Goal: Information Seeking & Learning: Learn about a topic

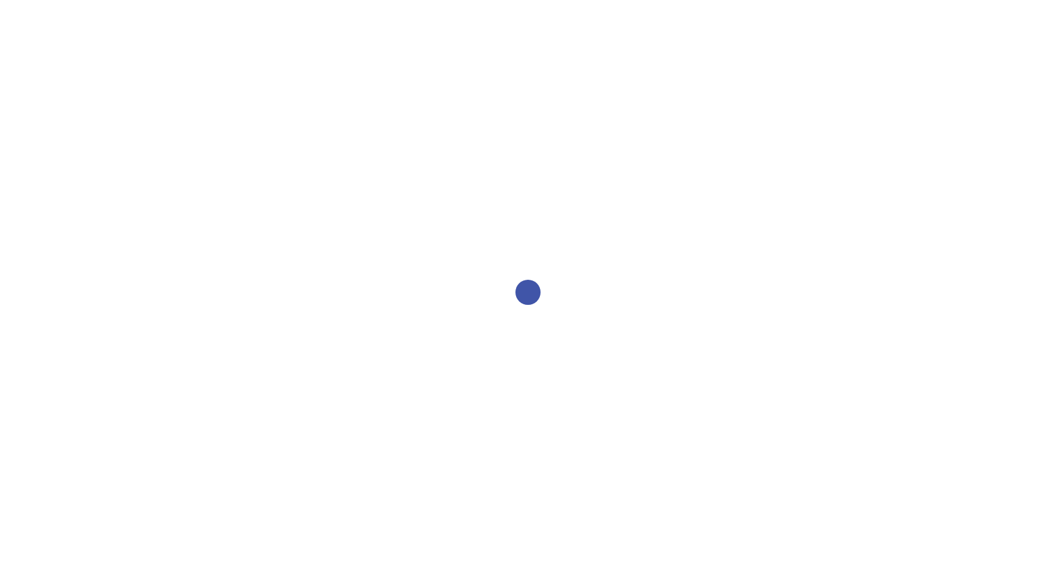
select select "2bed604d-1099-4043-b1bc-2365e8740244"
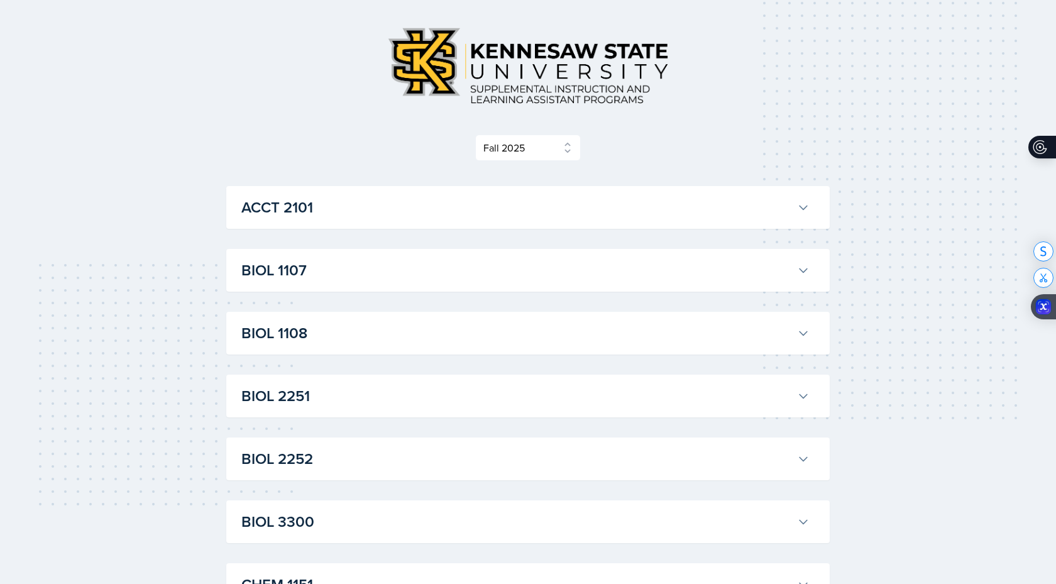
scroll to position [89, 0]
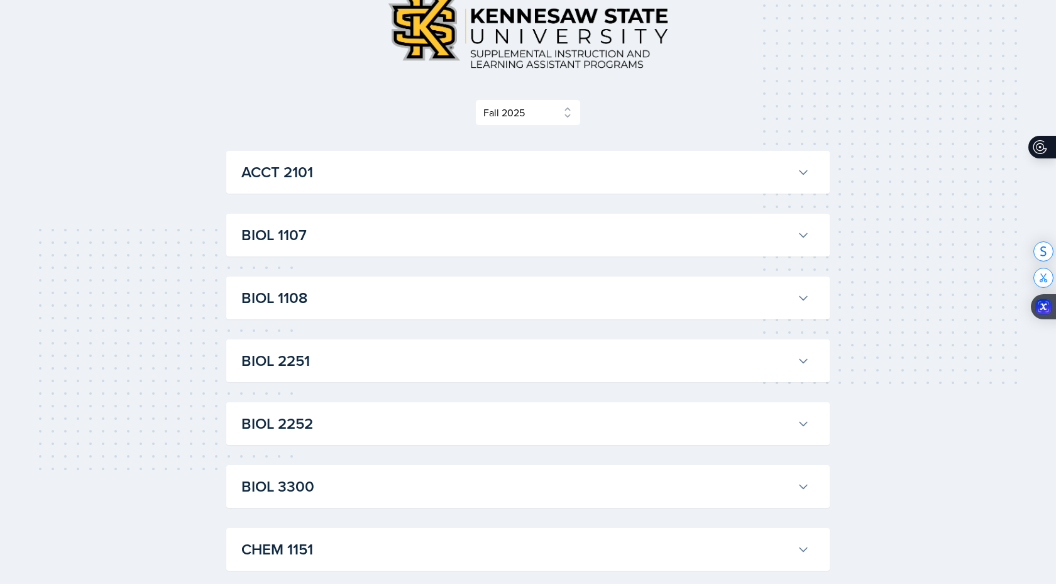
click at [291, 182] on h3 "ACCT 2101" at bounding box center [516, 172] width 551 height 23
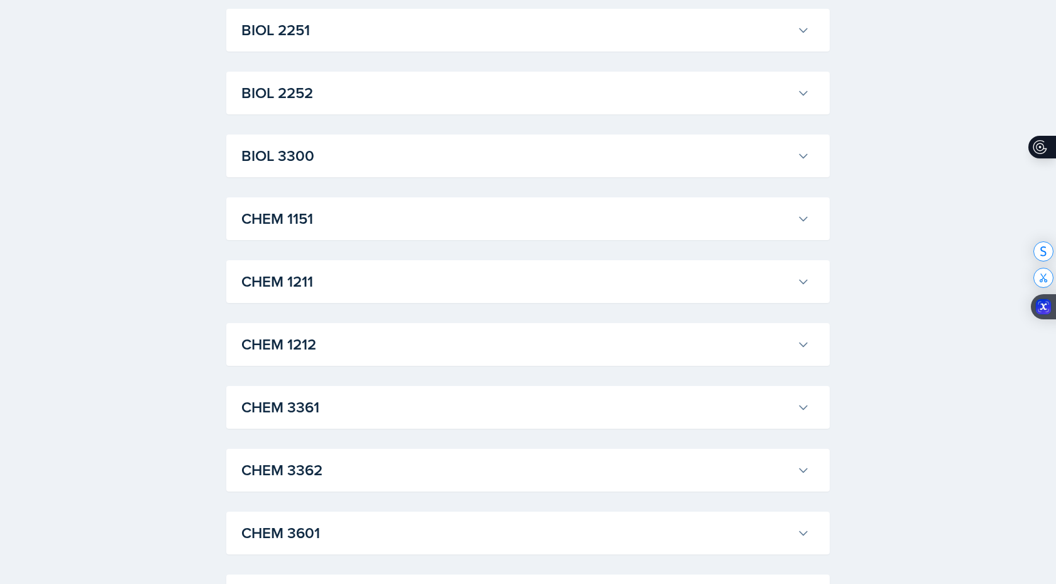
scroll to position [2187, 0]
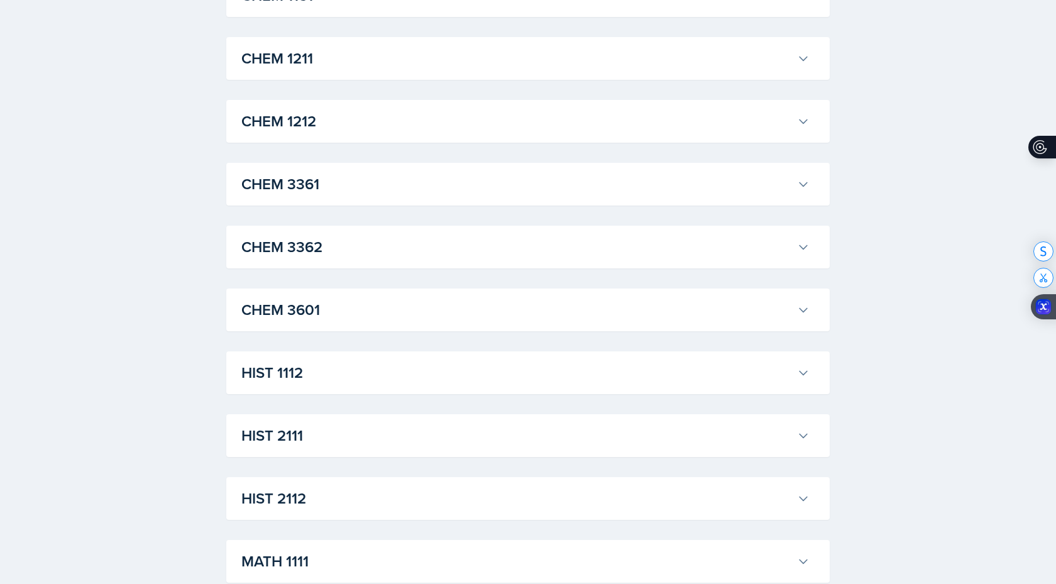
scroll to position [3407, 0]
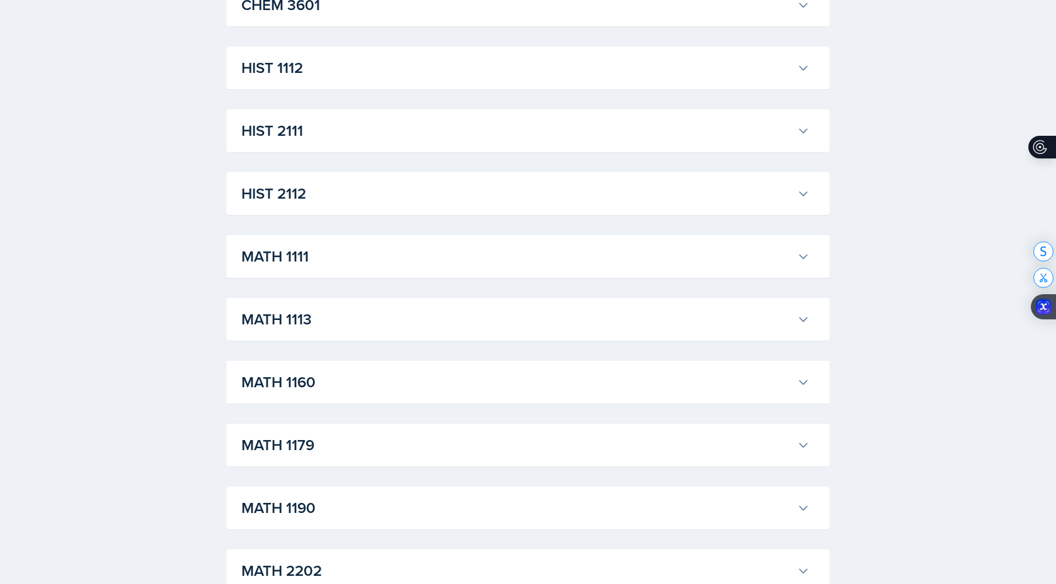
scroll to position [5324, 0]
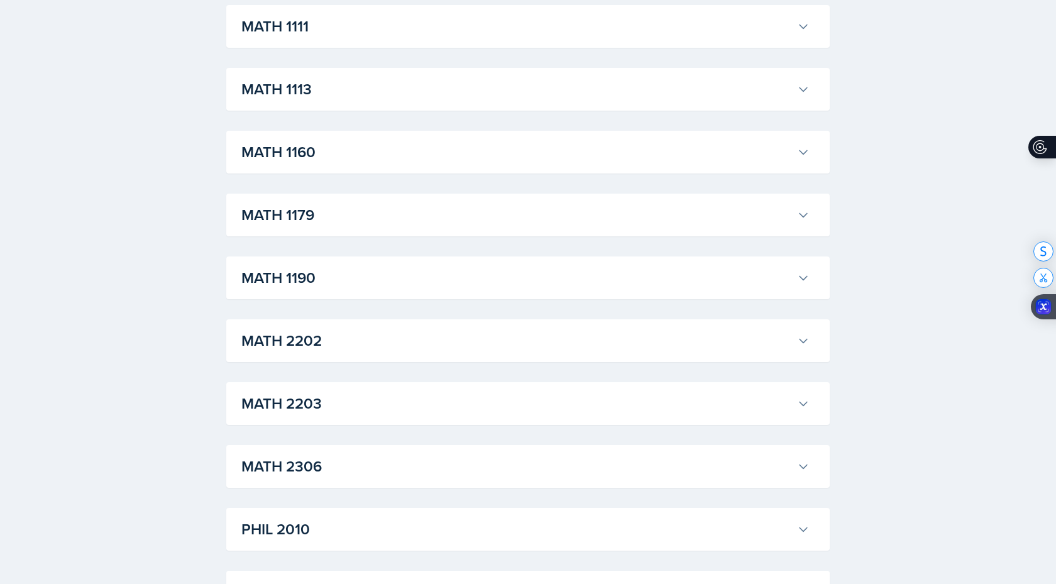
scroll to position [6139, 0]
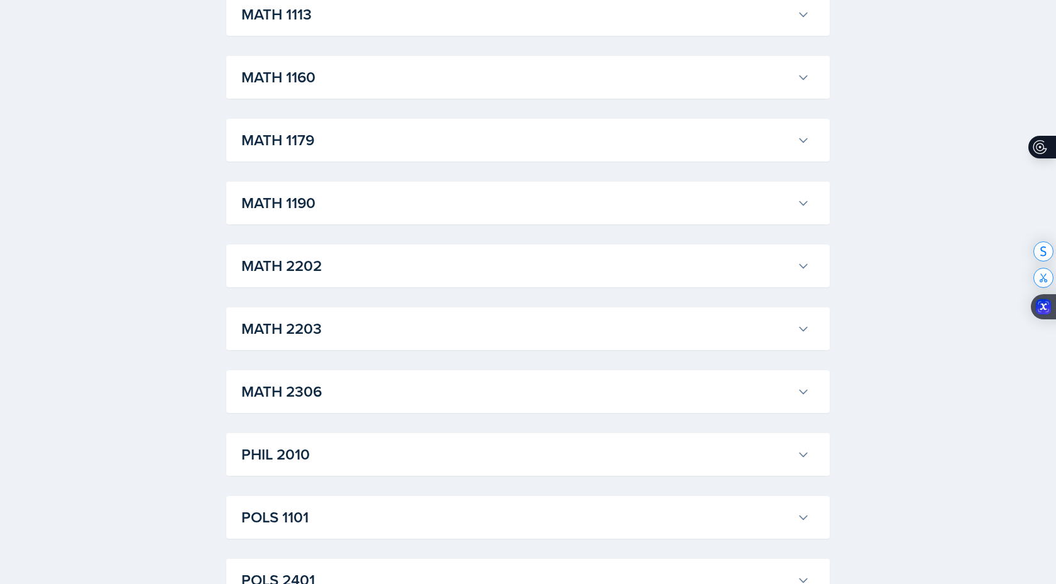
scroll to position [6770, 0]
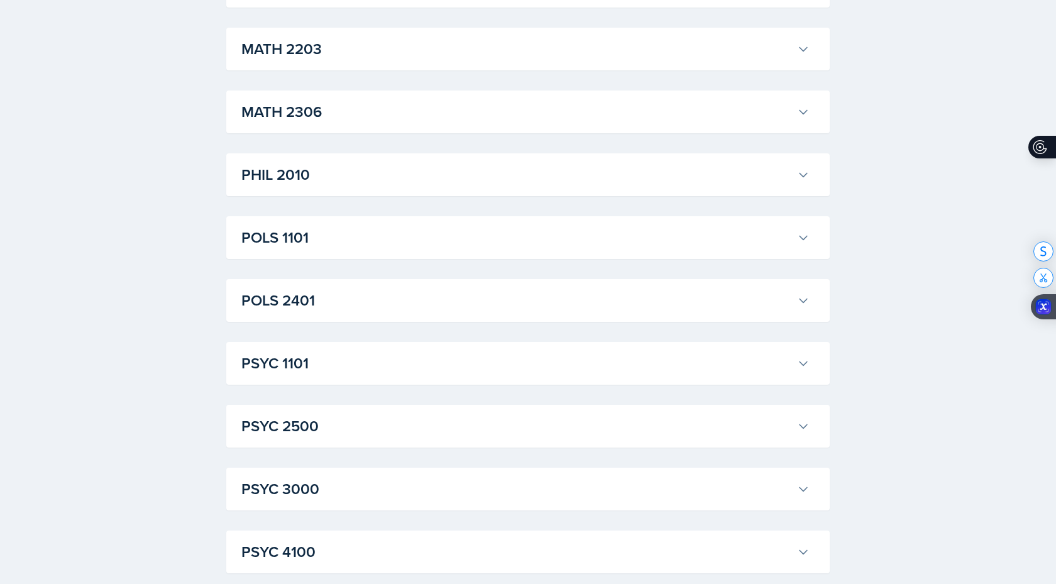
scroll to position [9149, 0]
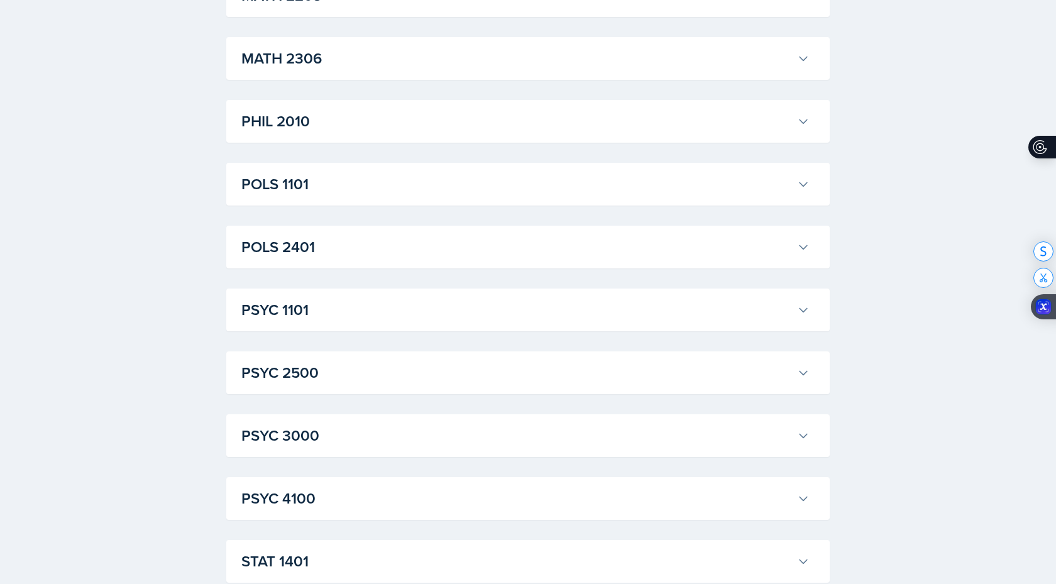
scroll to position [9644, 0]
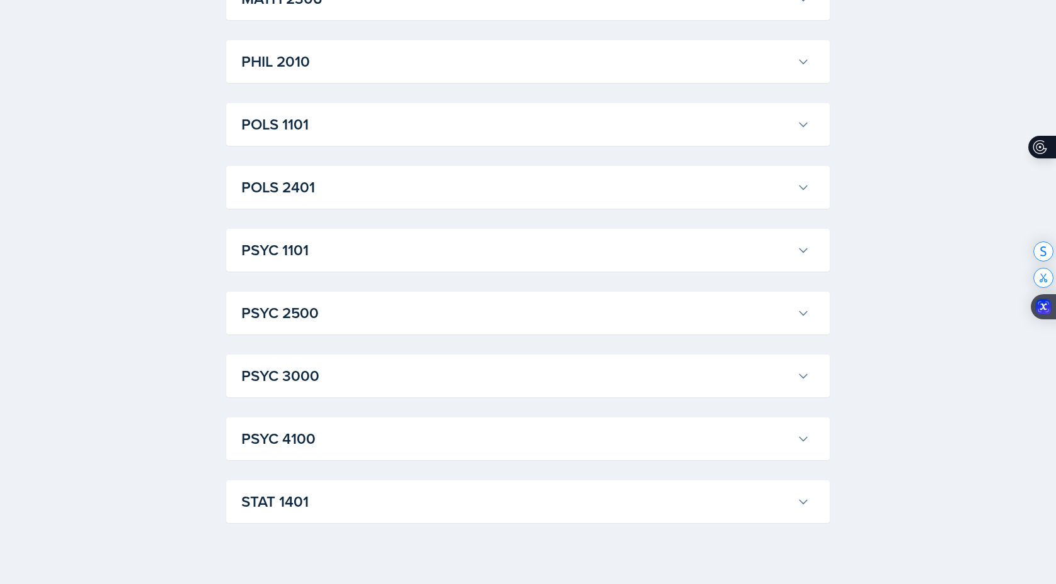
scroll to position [10425, 0]
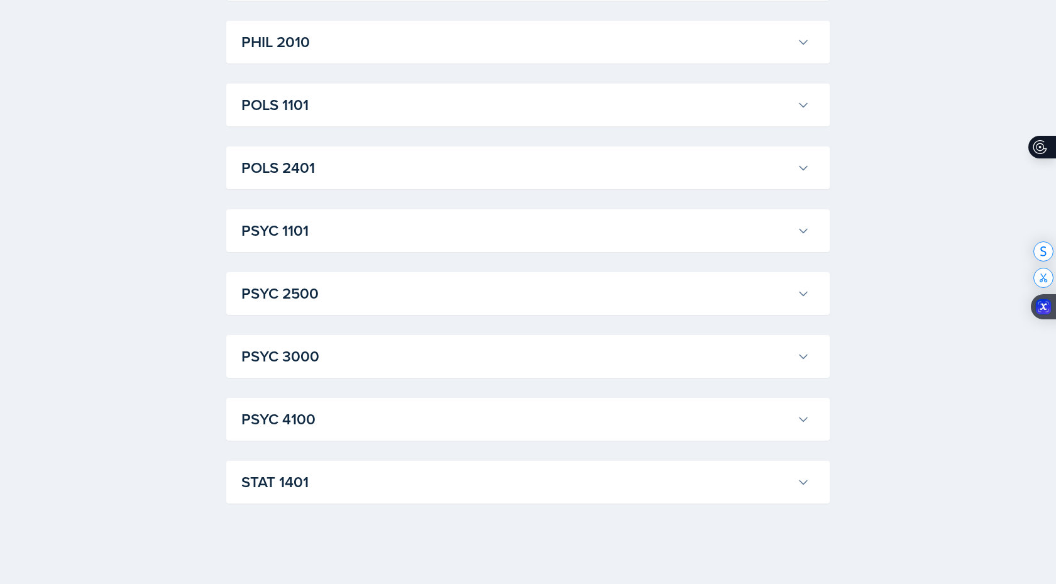
scroll to position [10613, 0]
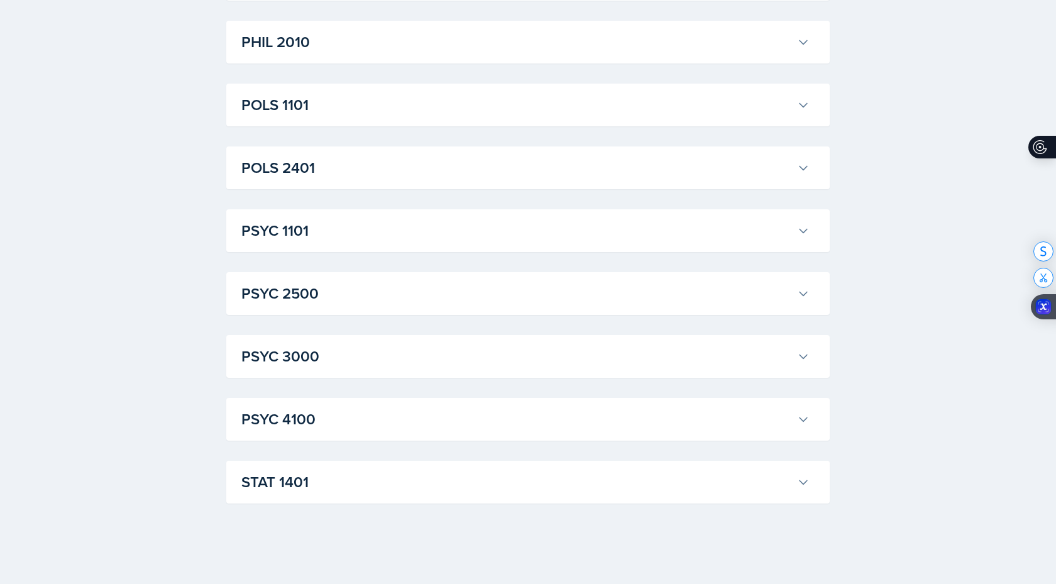
scroll to position [12096, 0]
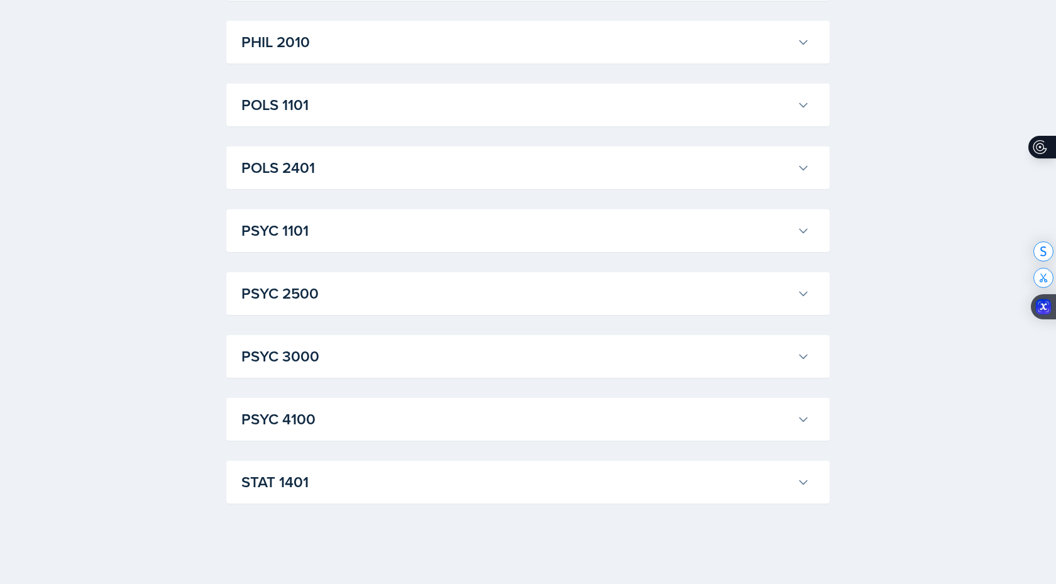
click at [407, 53] on h3 "PHIL 2010" at bounding box center [516, 42] width 551 height 23
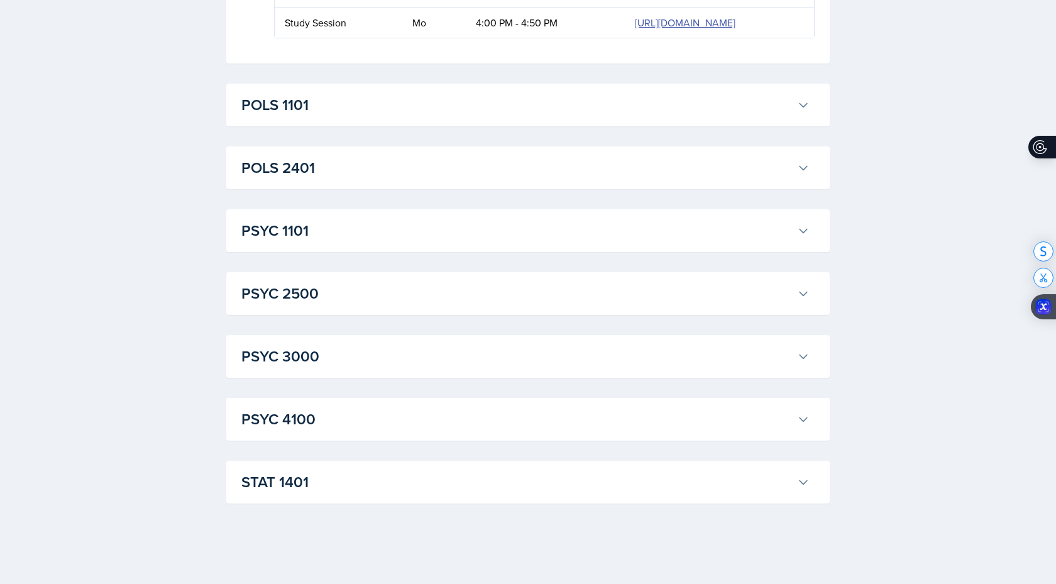
scroll to position [21566, 0]
click at [635, 116] on h3 "POLS 1101" at bounding box center [516, 105] width 551 height 23
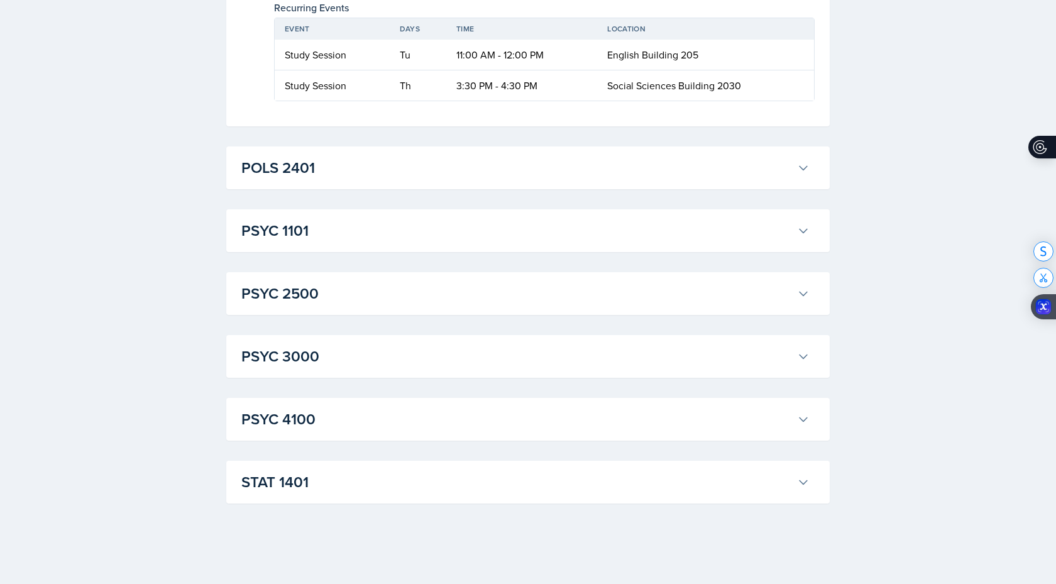
click at [632, 179] on h3 "POLS 2401" at bounding box center [516, 167] width 551 height 23
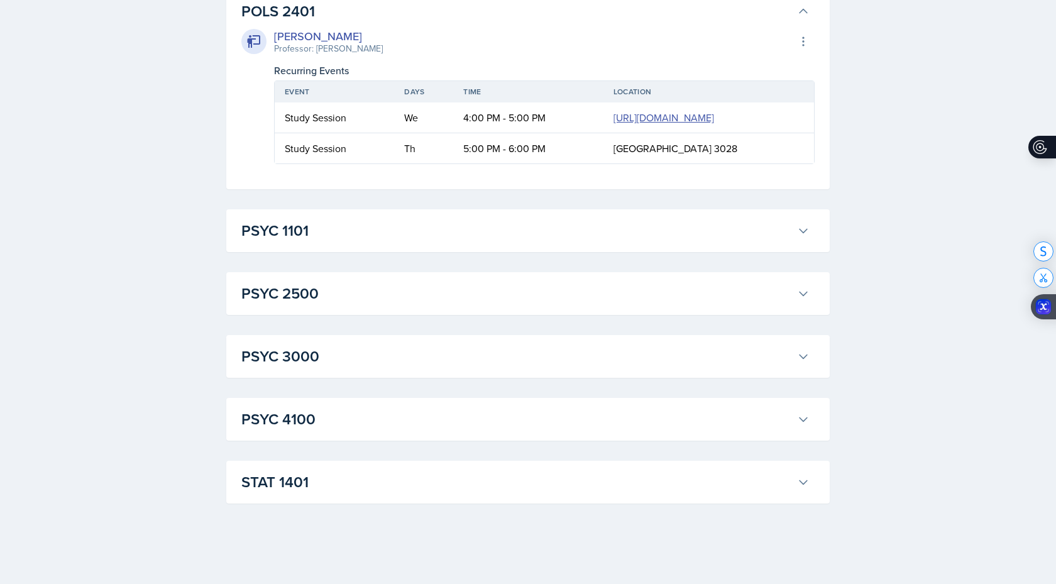
scroll to position [24517, 0]
click at [608, 242] on h3 "PSYC 1101" at bounding box center [516, 230] width 551 height 23
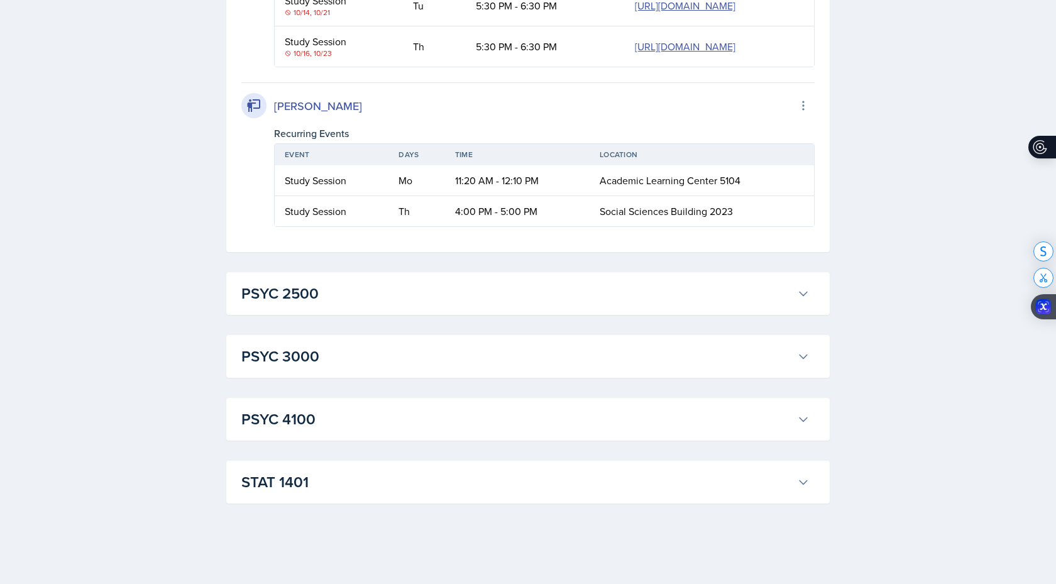
scroll to position [25373, 0]
click at [574, 305] on h3 "PSYC 2500" at bounding box center [516, 293] width 551 height 23
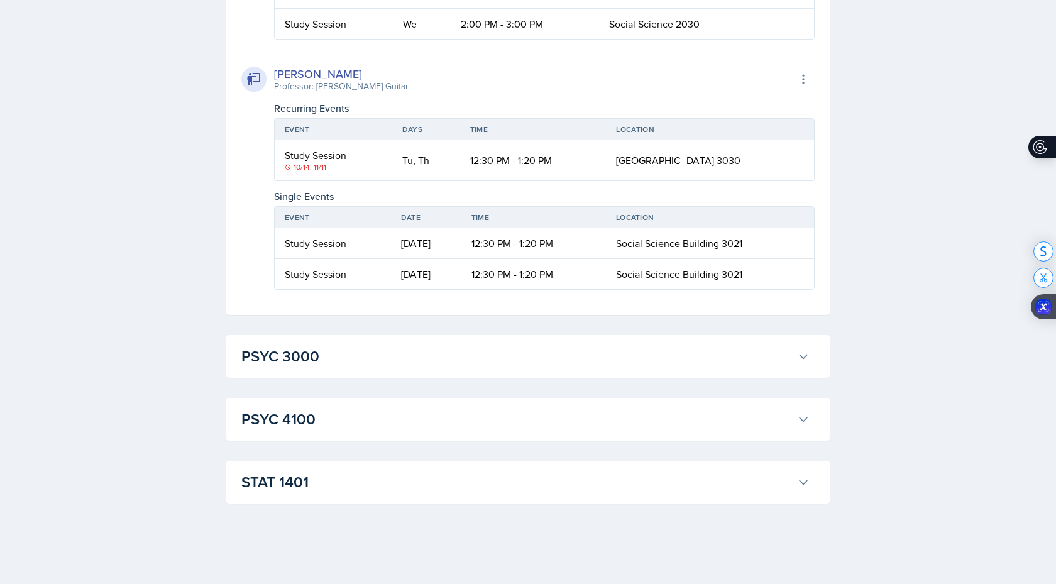
scroll to position [27257, 0]
click at [563, 356] on h3 "PSYC 3000" at bounding box center [516, 356] width 551 height 23
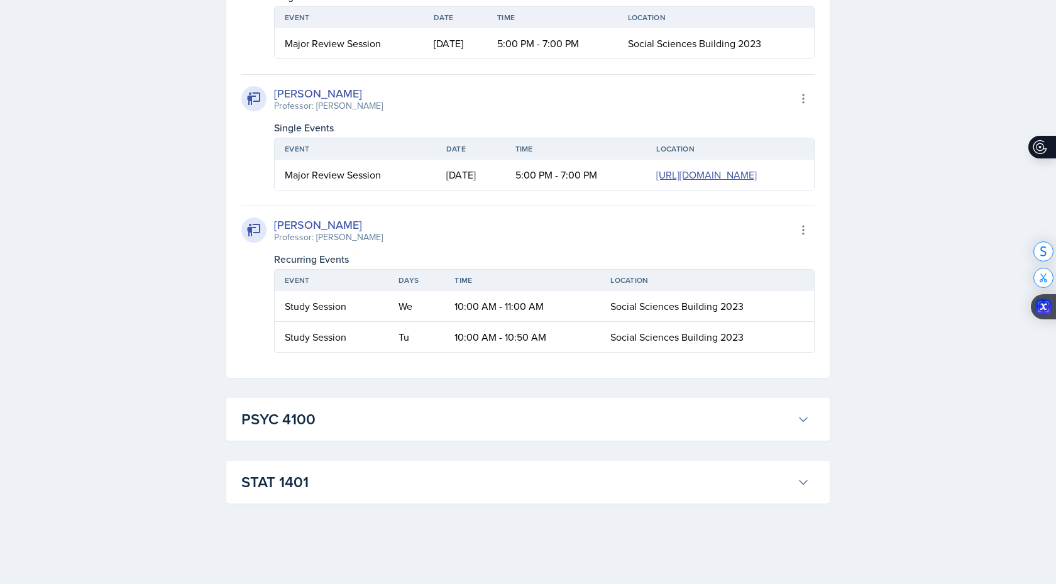
scroll to position [27997, 0]
click at [538, 431] on button "PSYC 4100" at bounding box center [525, 419] width 573 height 28
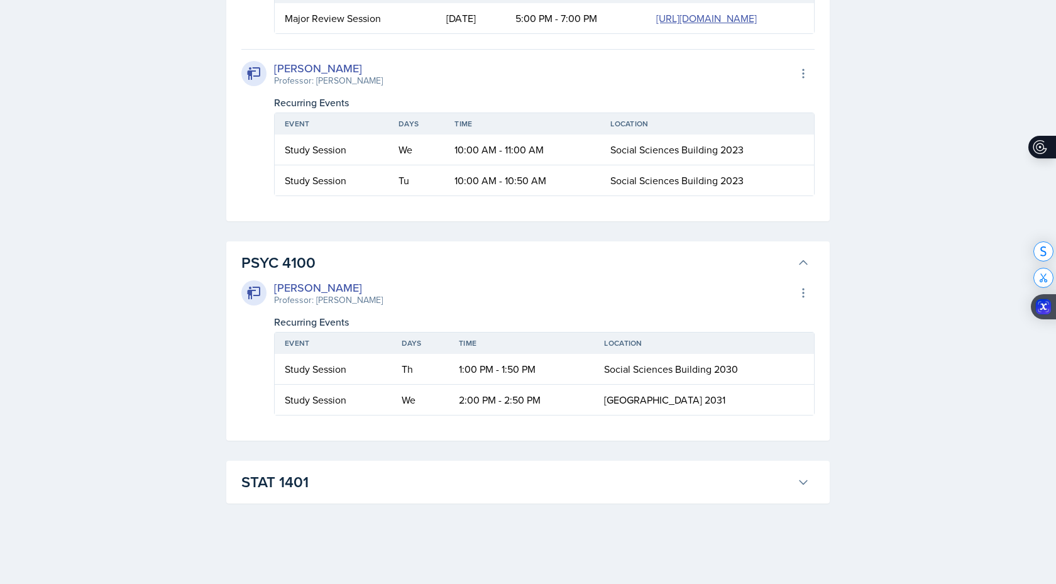
scroll to position [28153, 0]
click at [511, 472] on h3 "STAT 1401" at bounding box center [516, 482] width 551 height 23
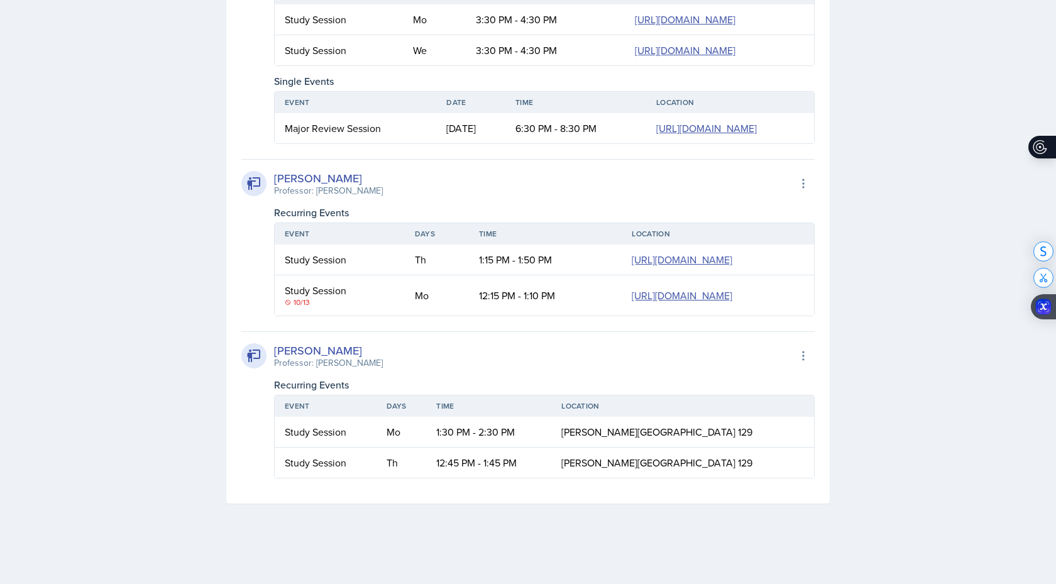
scroll to position [30074, 0]
